Goal: Information Seeking & Learning: Learn about a topic

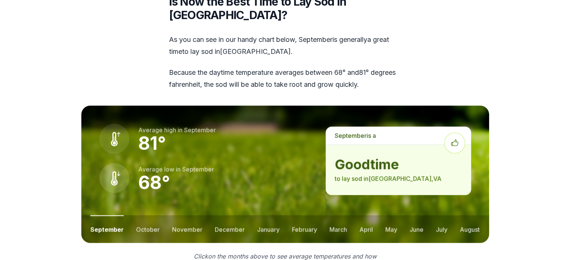
scroll to position [1087, 0]
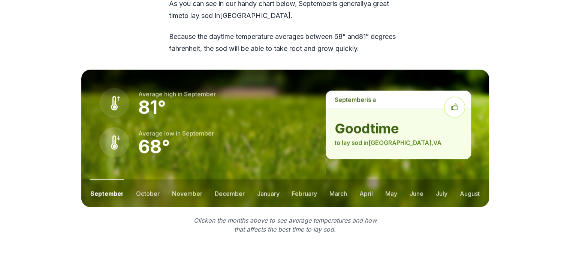
click at [149, 180] on button "october" at bounding box center [148, 194] width 24 height 28
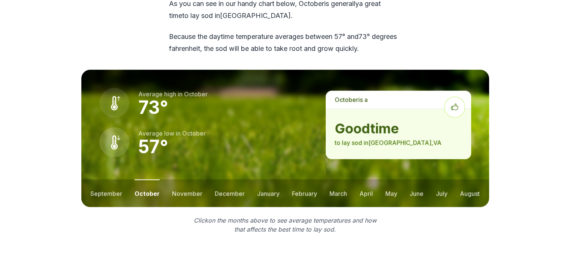
click at [184, 180] on button "november" at bounding box center [187, 194] width 30 height 28
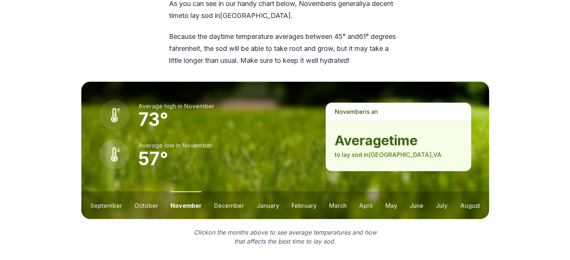
scroll to position [1099, 0]
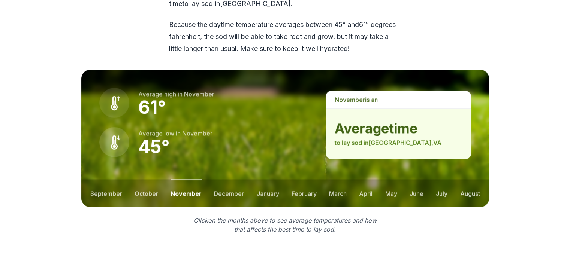
click at [229, 180] on button "december" at bounding box center [229, 194] width 30 height 28
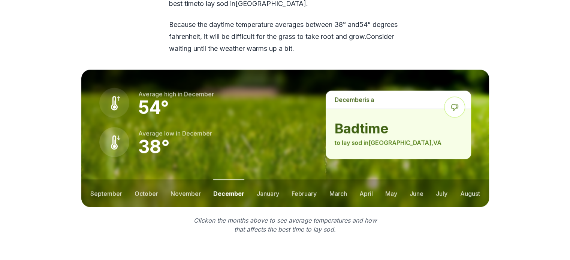
click at [265, 180] on button "january" at bounding box center [268, 194] width 22 height 28
click at [301, 180] on button "february" at bounding box center [305, 194] width 25 height 28
click at [338, 180] on button "march" at bounding box center [339, 194] width 18 height 28
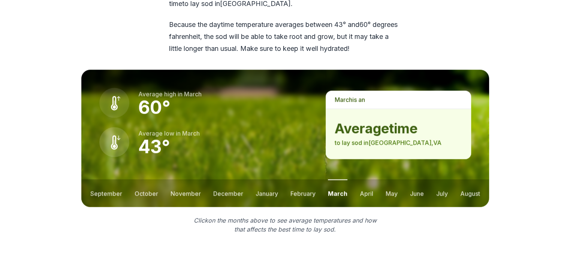
click at [367, 180] on button "april" at bounding box center [366, 194] width 13 height 28
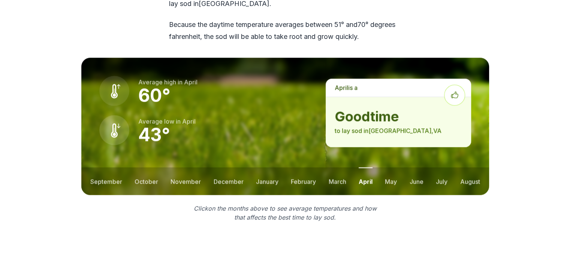
scroll to position [1087, 0]
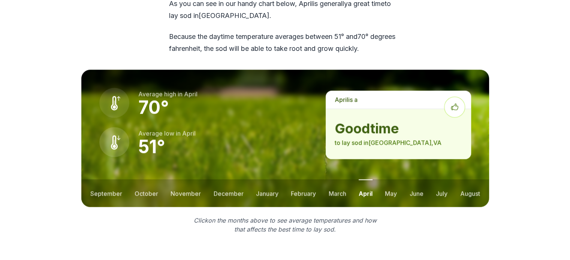
click at [388, 180] on button "may" at bounding box center [391, 194] width 12 height 28
click at [412, 180] on button "june" at bounding box center [417, 194] width 14 height 28
click at [434, 180] on ul "september october november december january february march april may june july …" at bounding box center [285, 194] width 408 height 28
click at [443, 180] on button "july" at bounding box center [442, 194] width 12 height 28
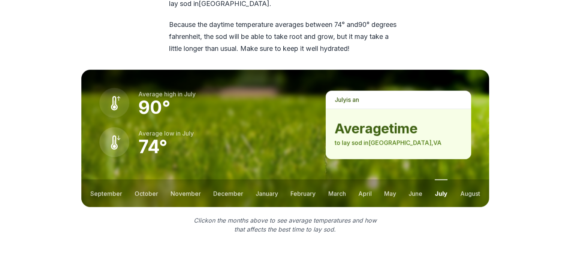
click at [470, 180] on button "august" at bounding box center [470, 194] width 20 height 28
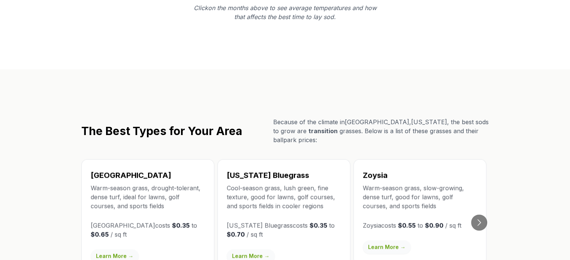
scroll to position [1324, 0]
